Goal: Transaction & Acquisition: Purchase product/service

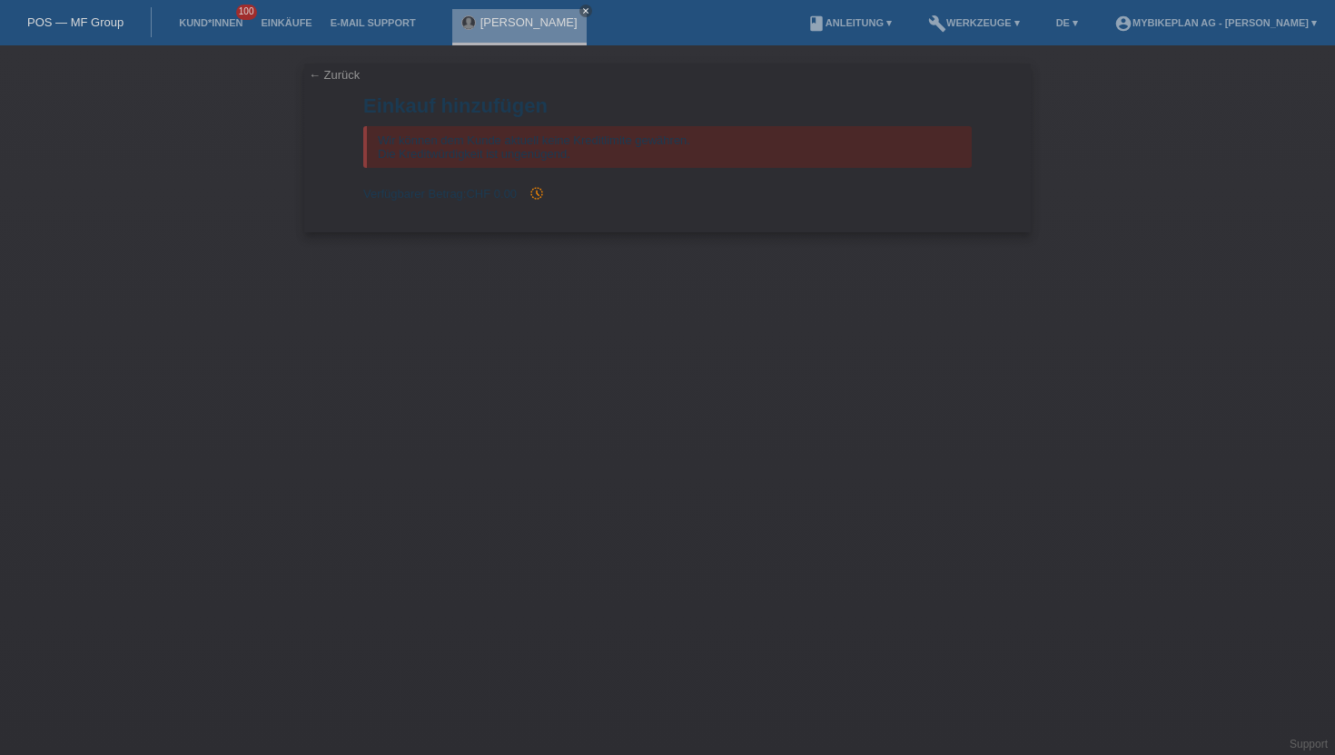
click at [634, 164] on div "Wir können dem Kunde aktuell keine Kreditlimite gewähren. Die Kreditwürdigkeit …" at bounding box center [667, 147] width 608 height 42
click at [537, 182] on form "Einkauf hinzufügen Wir können dem Kunde aktuell keine Kreditlimite gewähren. Di…" at bounding box center [667, 163] width 608 height 138
click at [559, 149] on div "Wir können dem Kunde aktuell keine Kreditlimite gewähren. Die Kreditwürdigkeit …" at bounding box center [667, 147] width 608 height 42
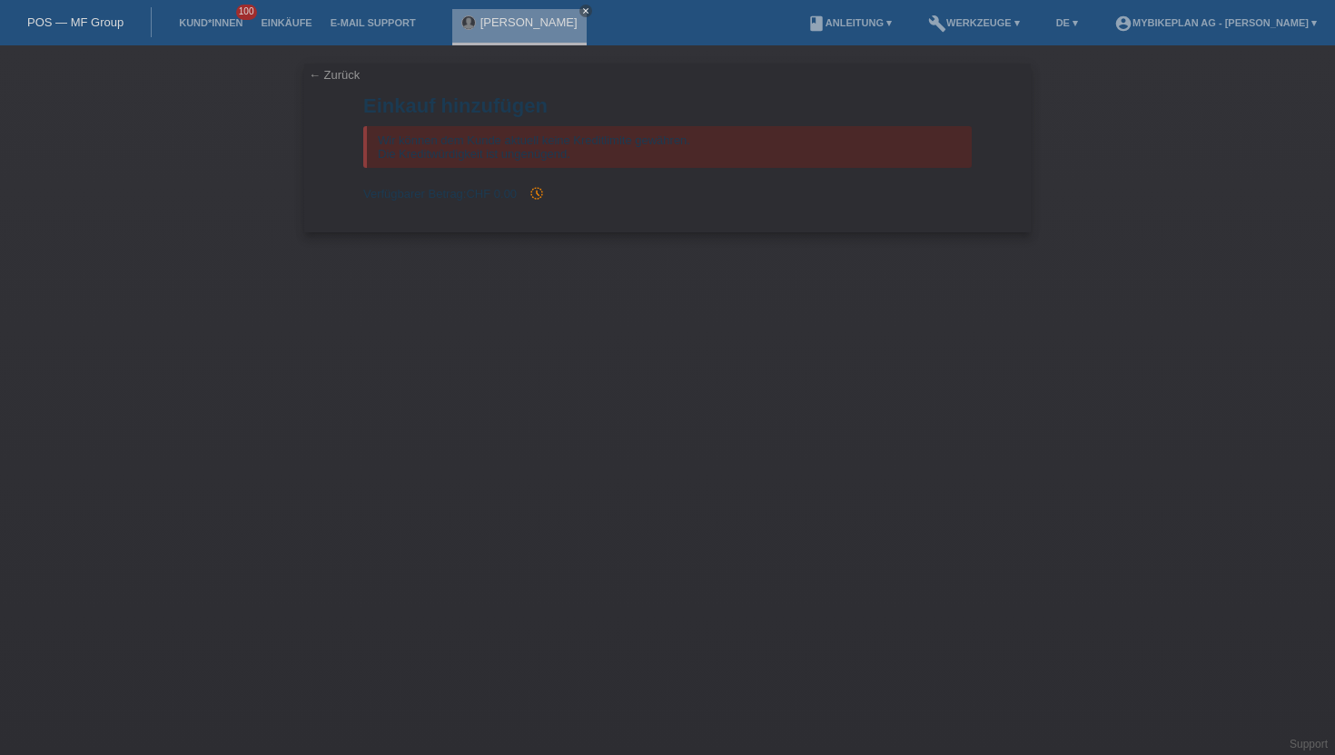
click at [559, 149] on div "Wir können dem Kunde aktuell keine Kreditlimite gewähren. Die Kreditwürdigkeit …" at bounding box center [667, 147] width 608 height 42
click at [552, 146] on div "Wir können dem Kunde aktuell keine Kreditlimite gewähren. Die Kreditwürdigkeit …" at bounding box center [667, 147] width 608 height 42
click at [562, 156] on div "Wir können dem Kunde aktuell keine Kreditlimite gewähren. Die Kreditwürdigkeit …" at bounding box center [667, 147] width 608 height 42
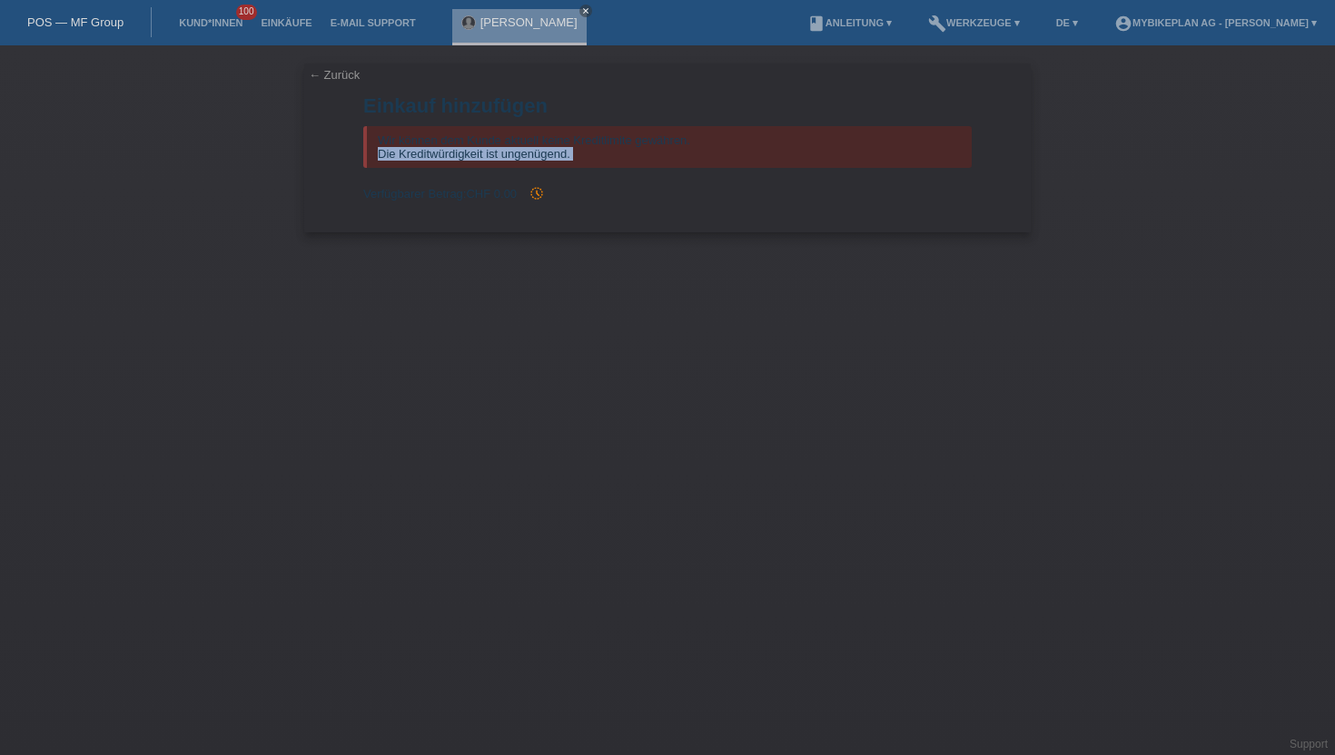
click at [562, 156] on div "Wir können dem Kunde aktuell keine Kreditlimite gewähren. Die Kreditwürdigkeit …" at bounding box center [667, 147] width 608 height 42
click at [583, 143] on div "Wir können dem Kunde aktuell keine Kreditlimite gewähren. Die Kreditwürdigkeit …" at bounding box center [667, 147] width 608 height 42
click at [548, 311] on div "← Zurück Einkauf hinzufügen Wir können dem Kunde aktuell keine Kreditlimite gew…" at bounding box center [667, 400] width 1335 height 710
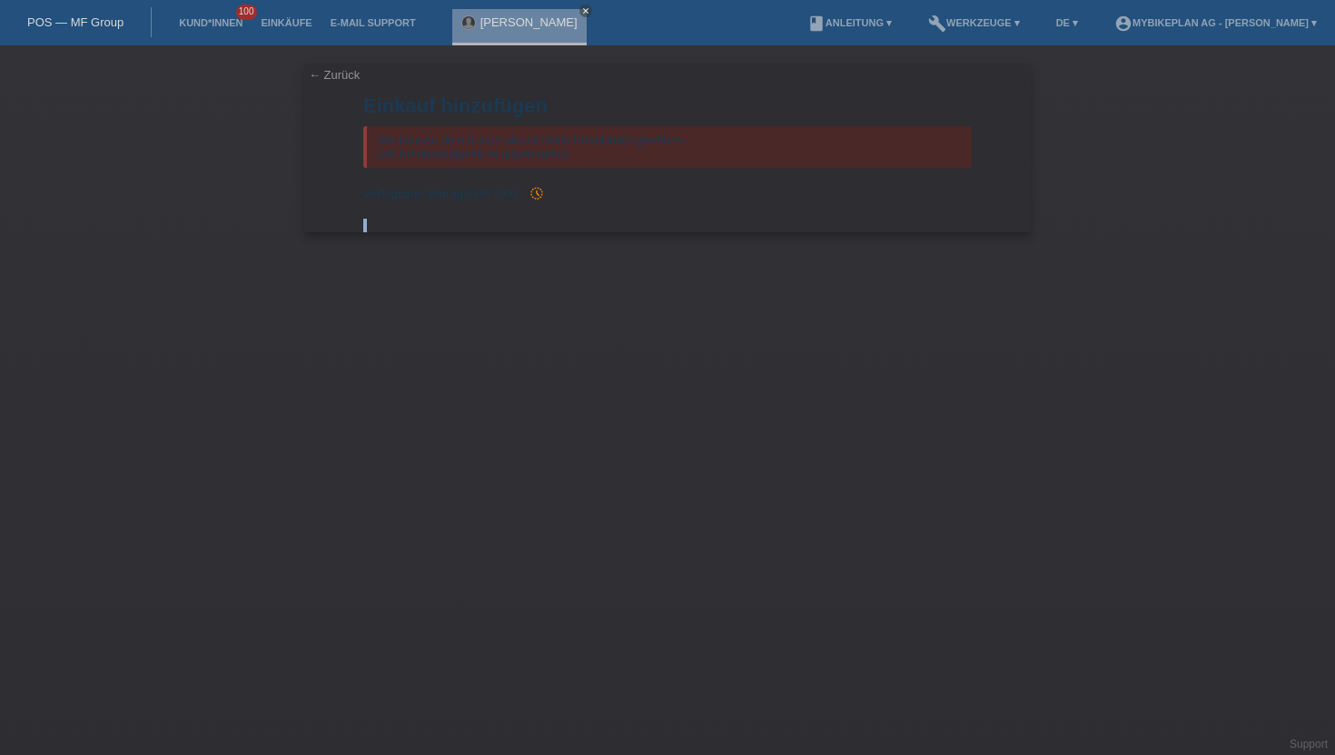
click at [548, 311] on div "← Zurück Einkauf hinzufügen Wir können dem Kunde aktuell keine Kreditlimite gew…" at bounding box center [667, 400] width 1335 height 710
click at [1230, 152] on div "← Zurück Einkauf hinzufügen Wir können dem Kunde aktuell keine Kreditlimite gew…" at bounding box center [667, 400] width 1335 height 710
